Goal: Task Accomplishment & Management: Manage account settings

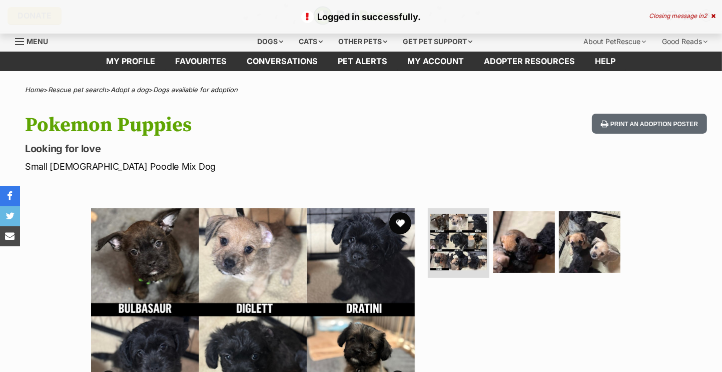
click at [398, 222] on button "favourite" at bounding box center [400, 223] width 22 height 22
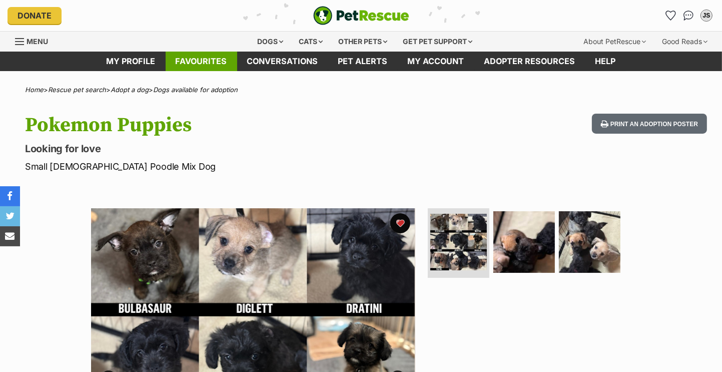
click at [208, 60] on link "Favourites" at bounding box center [202, 62] width 72 height 20
